Goal: Check status: Check status

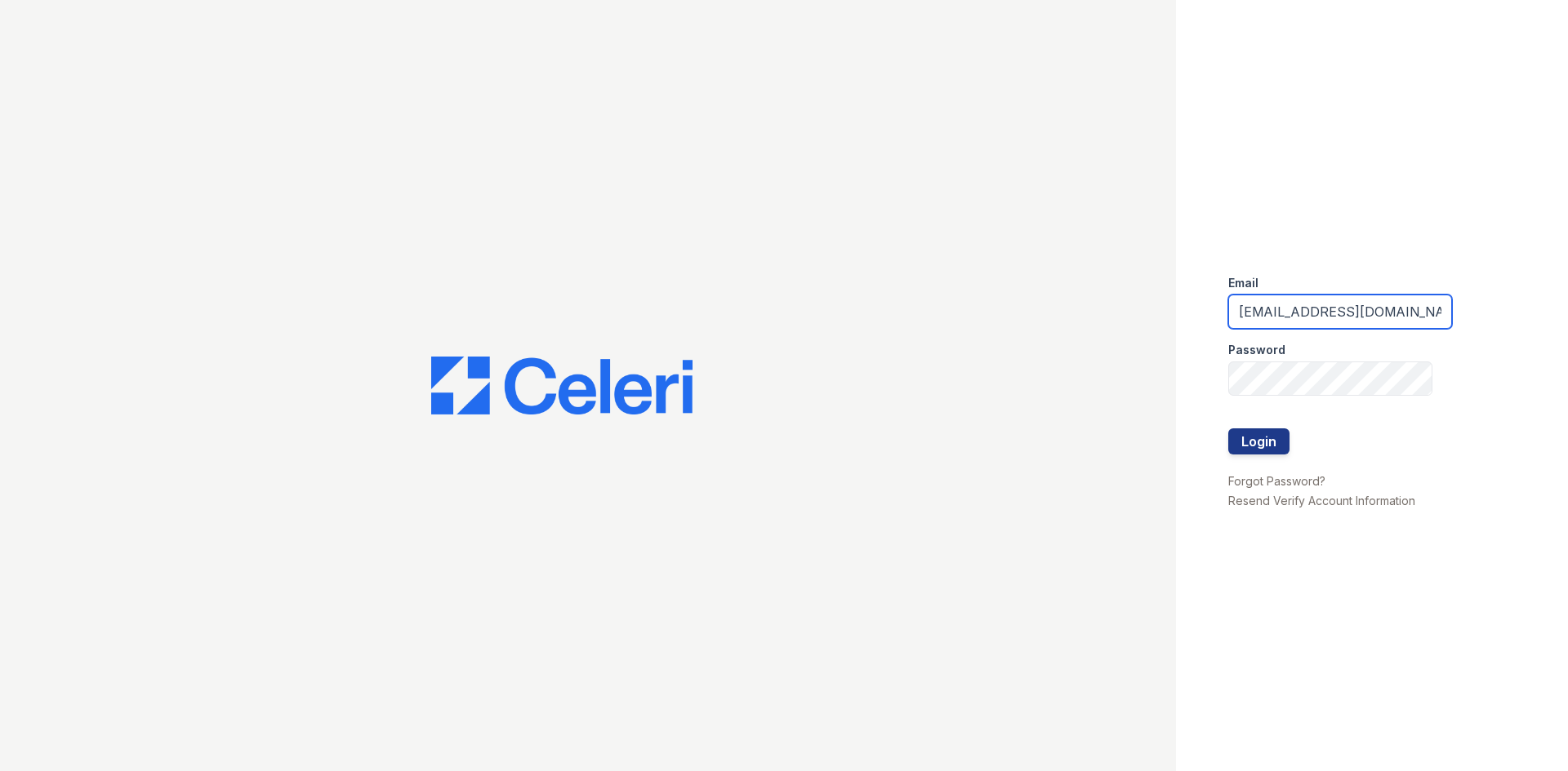
click at [1310, 313] on input "renewbelcamp@trinity-pm.com" at bounding box center [1340, 311] width 223 height 34
click at [1327, 310] on input "renewbelcamp@trinity-pm.com" at bounding box center [1340, 311] width 223 height 34
type input "renewharford@trinity-pm.com"
click at [1181, 381] on div "Email renewharford@trinity-pm.com Password Login Forgot Password? Resend Verify…" at bounding box center [1373, 386] width 392 height 771
click at [327, 511] on div at bounding box center [588, 386] width 1176 height 771
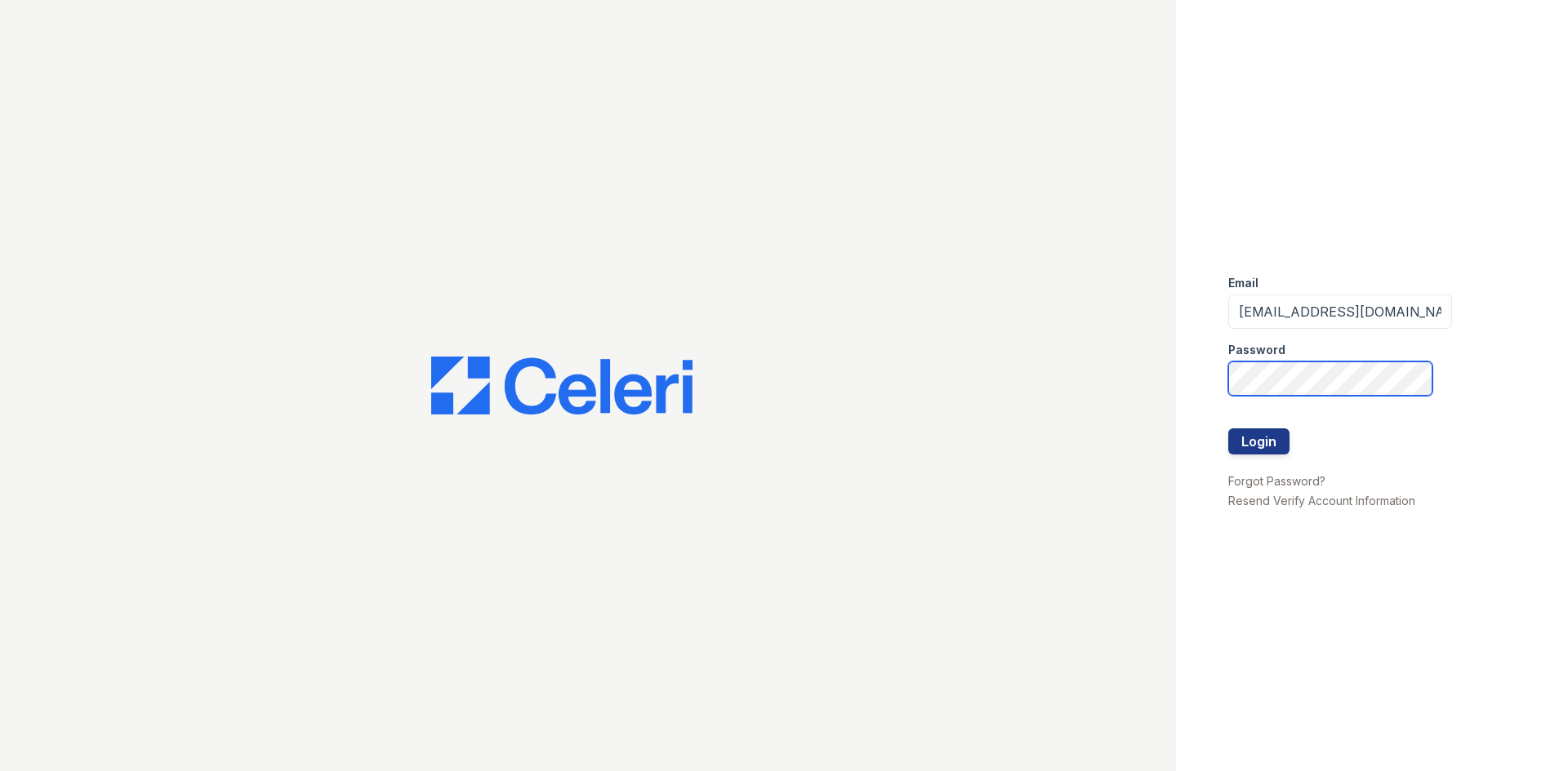
click at [1228, 428] on button "Login" at bounding box center [1258, 441] width 61 height 26
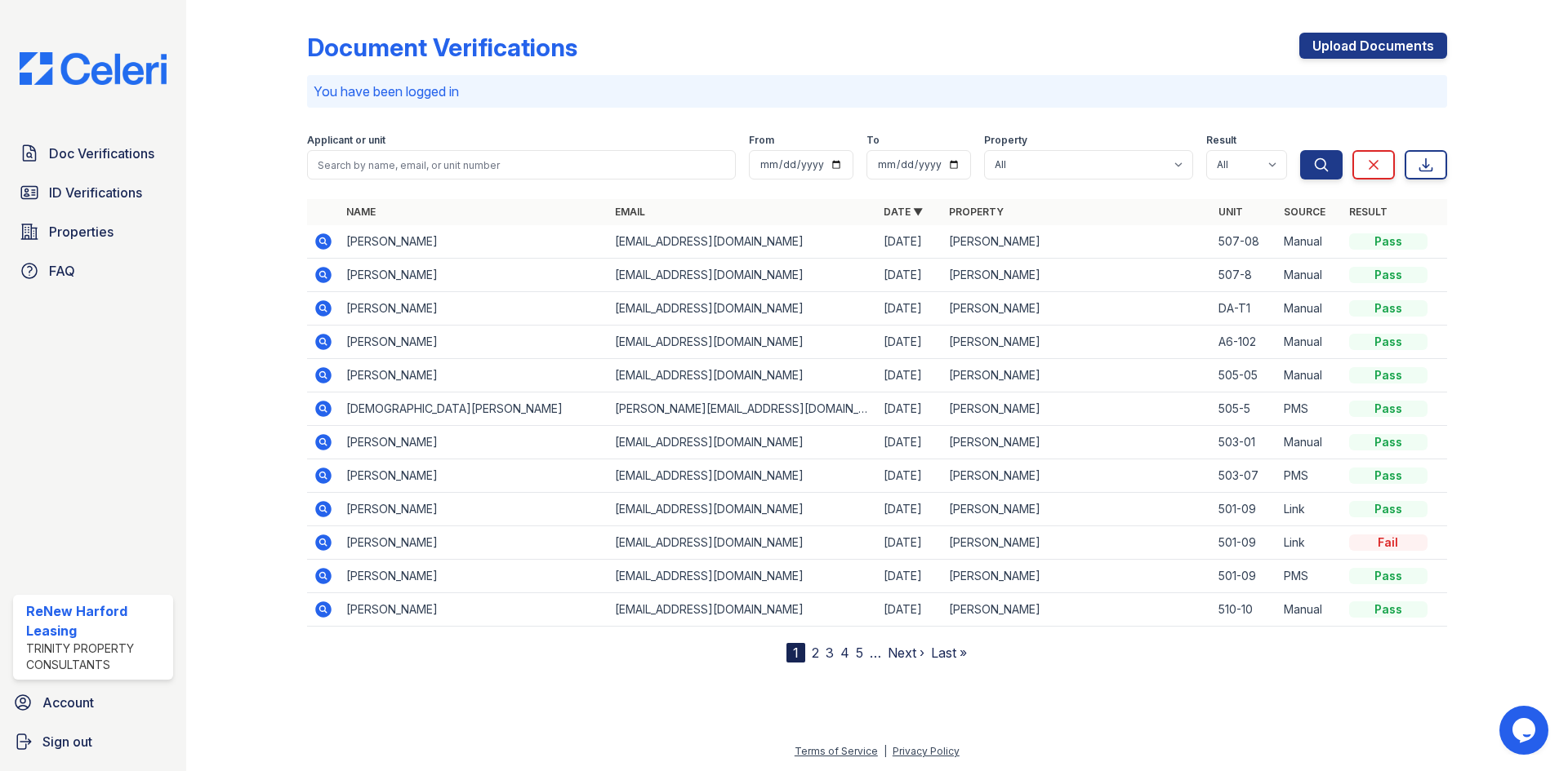
click at [323, 469] on icon at bounding box center [324, 476] width 17 height 17
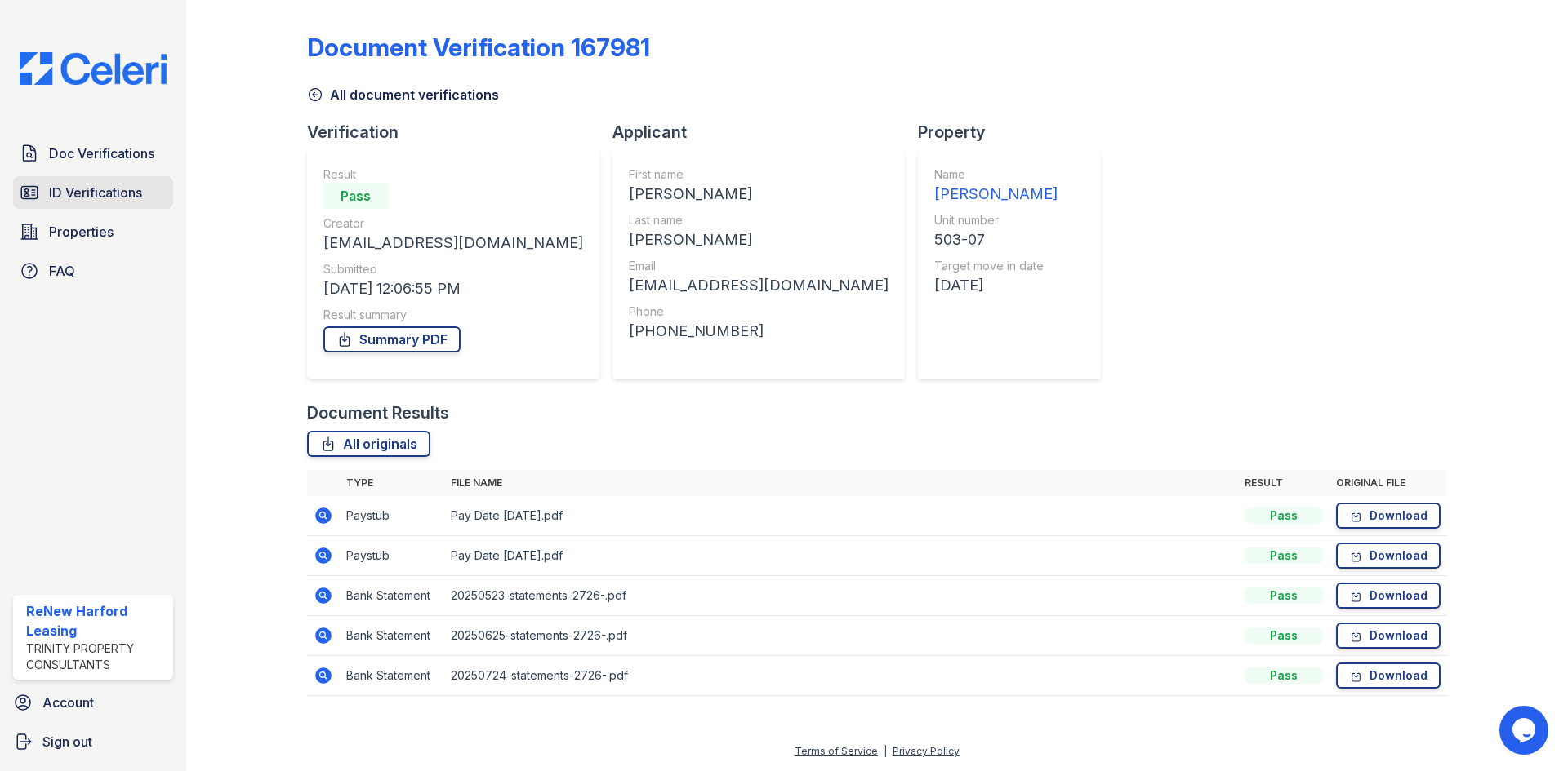
click at [59, 203] on link "ID Verifications" at bounding box center [92, 193] width 160 height 33
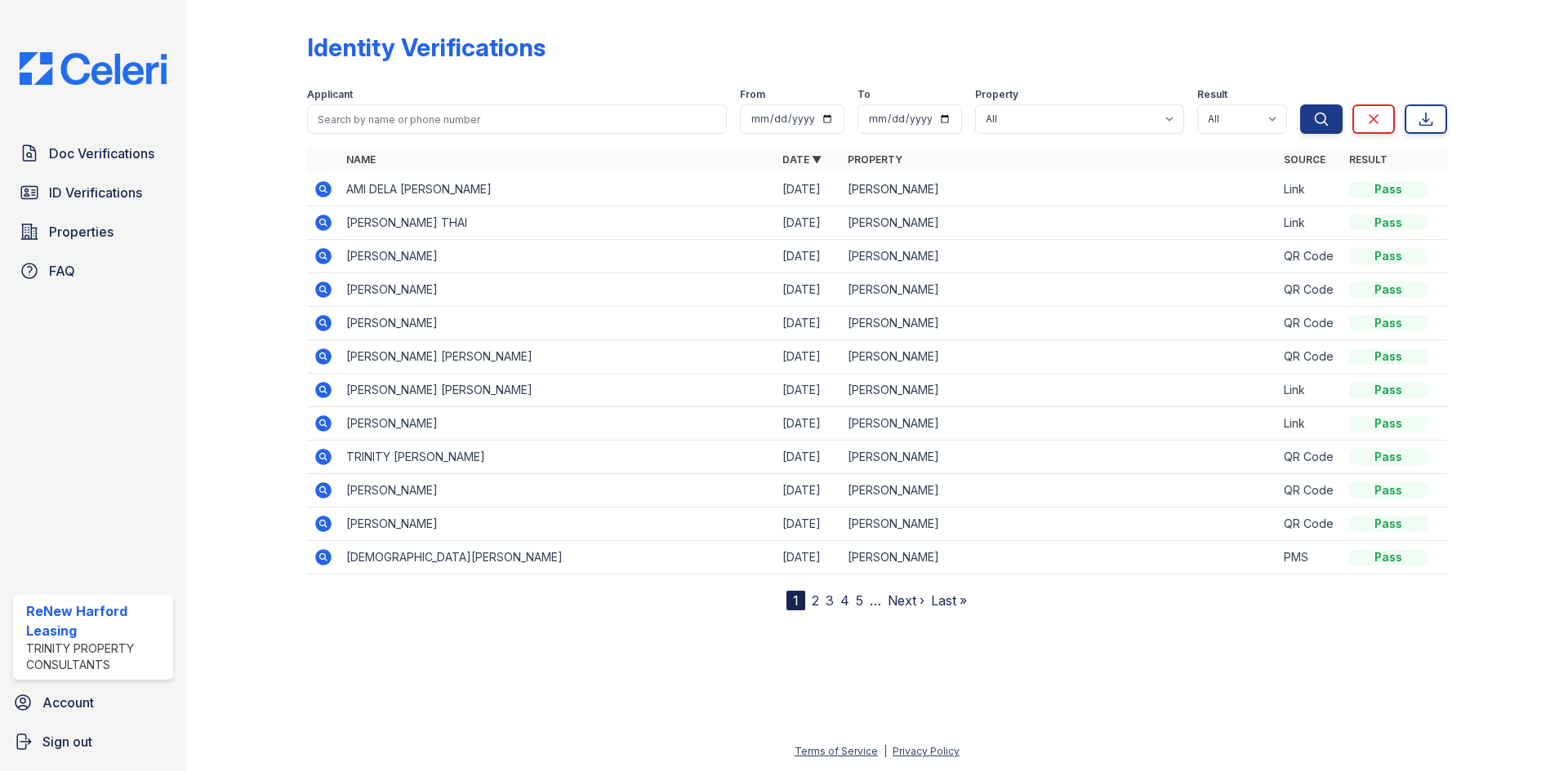
click at [817, 605] on link "2" at bounding box center [816, 600] width 8 height 17
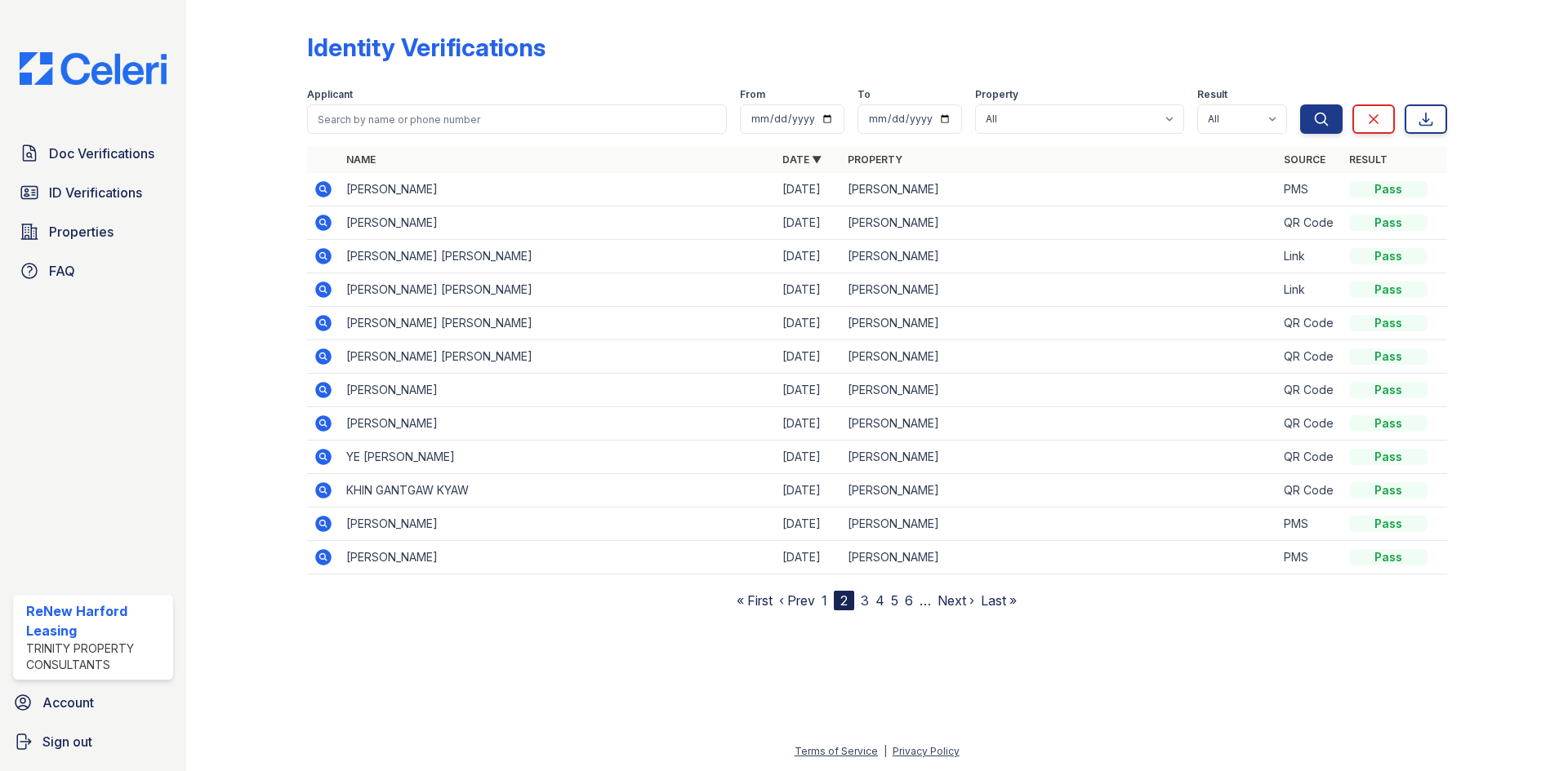
click at [316, 561] on icon at bounding box center [324, 557] width 19 height 19
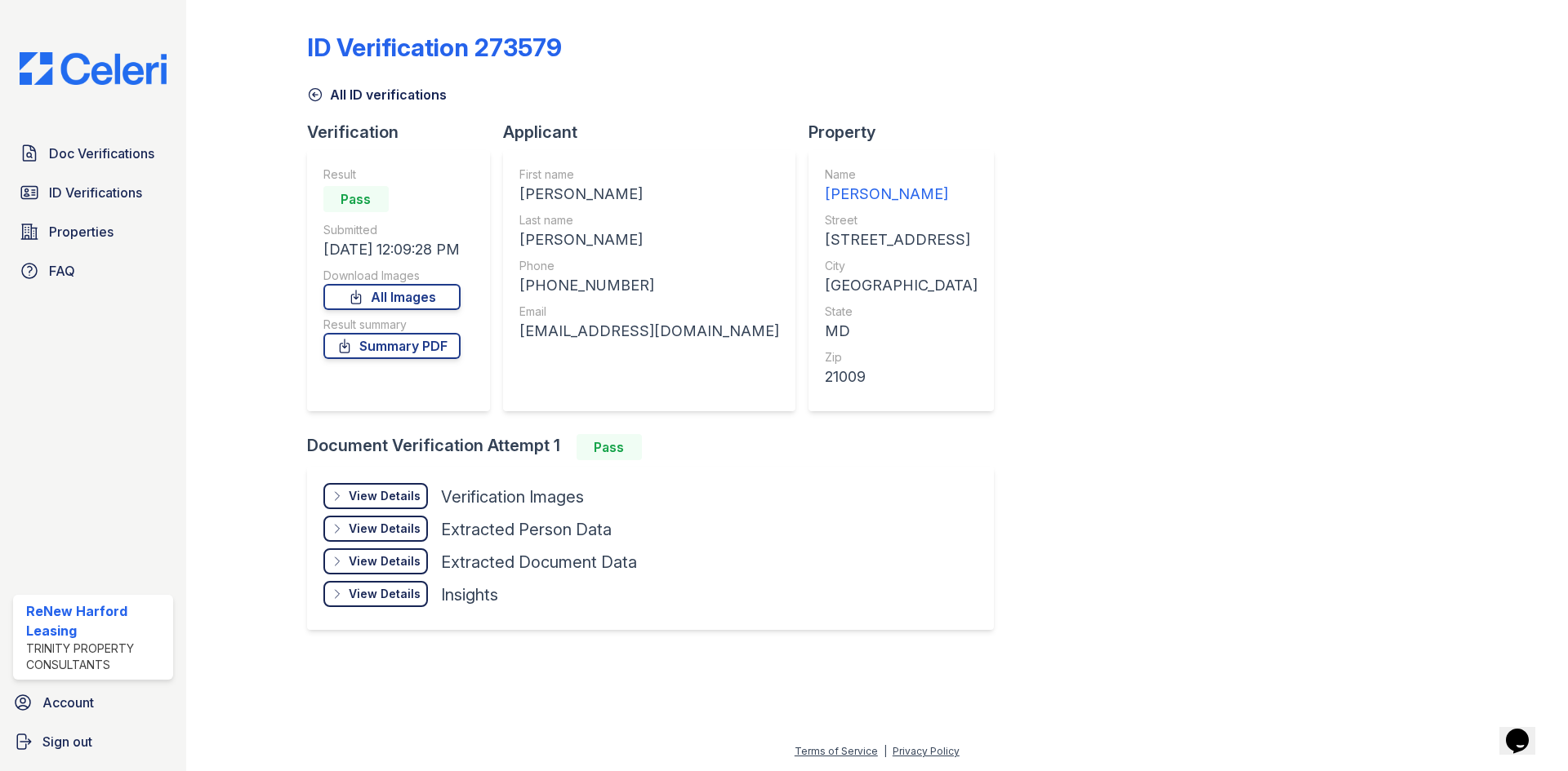
click at [379, 492] on div "View Details" at bounding box center [385, 496] width 72 height 17
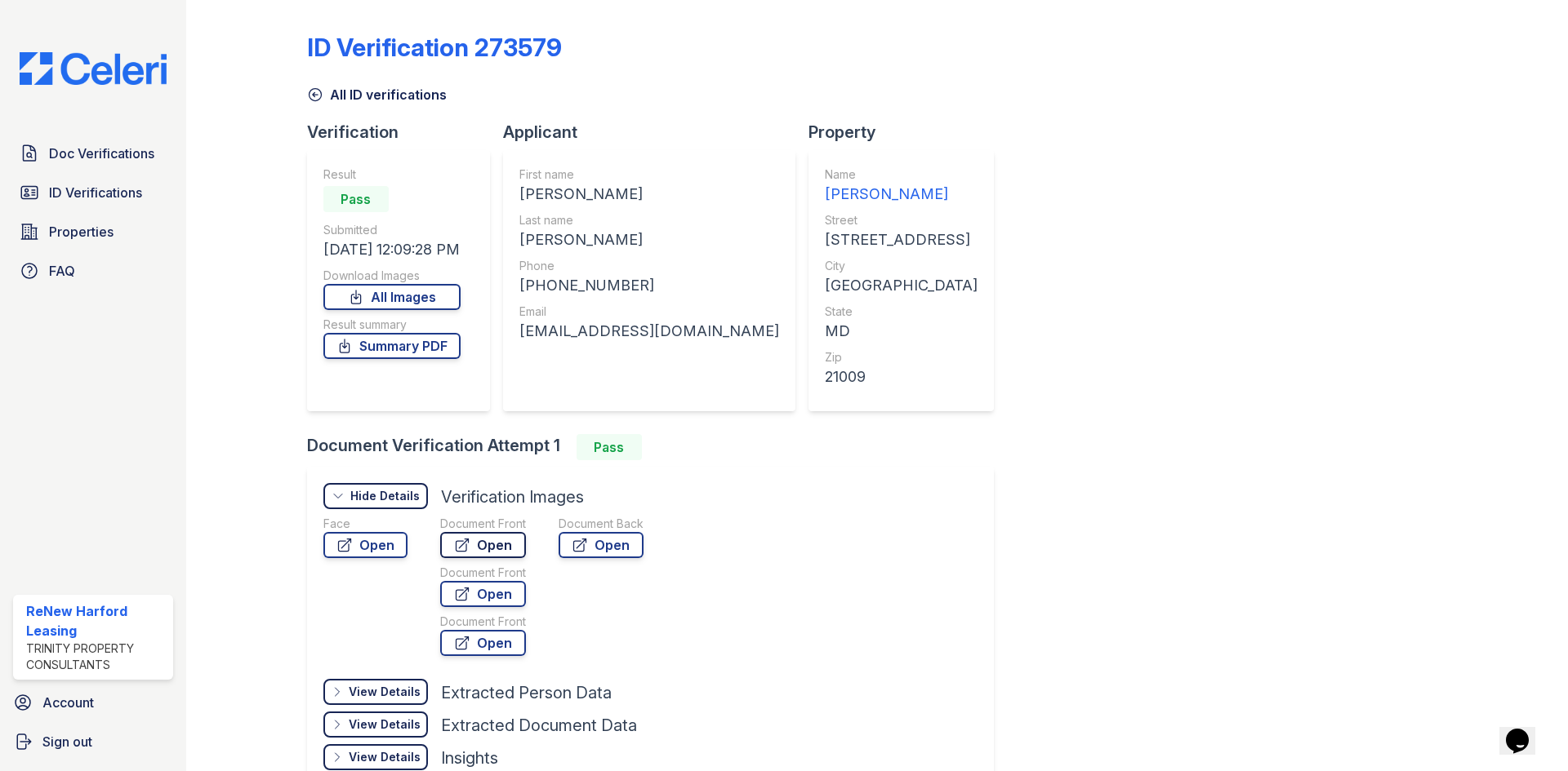
click at [478, 545] on link "Open" at bounding box center [483, 545] width 85 height 26
